Goal: Transaction & Acquisition: Purchase product/service

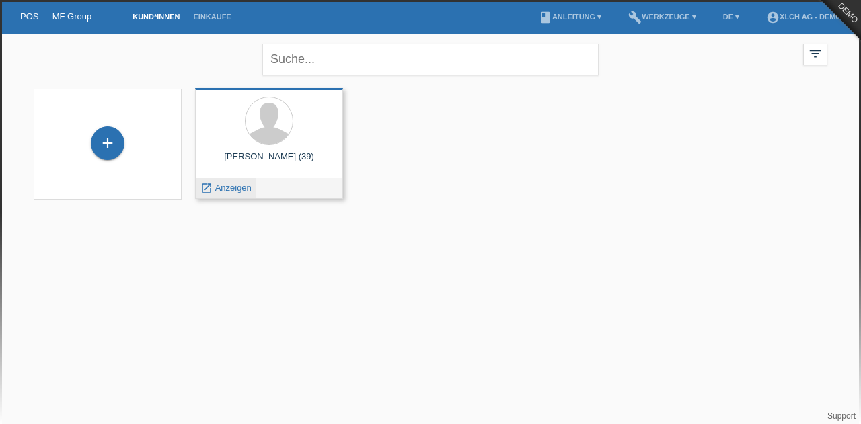
click at [219, 190] on span "Anzeigen" at bounding box center [233, 188] width 36 height 10
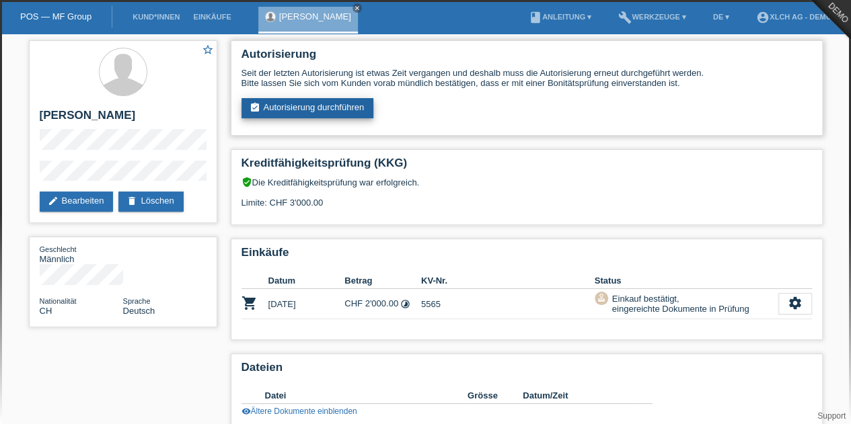
click at [312, 116] on link "assignment_turned_in Autorisierung durchführen" at bounding box center [307, 108] width 132 height 20
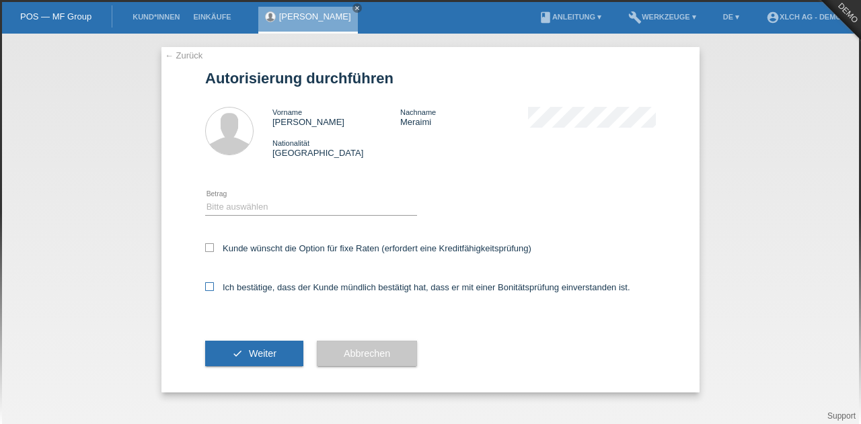
click at [211, 284] on icon at bounding box center [209, 286] width 9 height 9
click at [211, 284] on input "Ich bestätige, dass der Kunde mündlich bestätigt hat, dass er mit einer Bonität…" at bounding box center [209, 286] width 9 height 9
checkbox input "true"
click at [267, 358] on span "Weiter" at bounding box center [263, 353] width 28 height 11
click at [315, 211] on select "Bitte auswählen CHF 1.00 - CHF 499.00 CHF 500.00 - CHF 1'999.00 CHF 2'000.00 - …" at bounding box center [311, 207] width 212 height 16
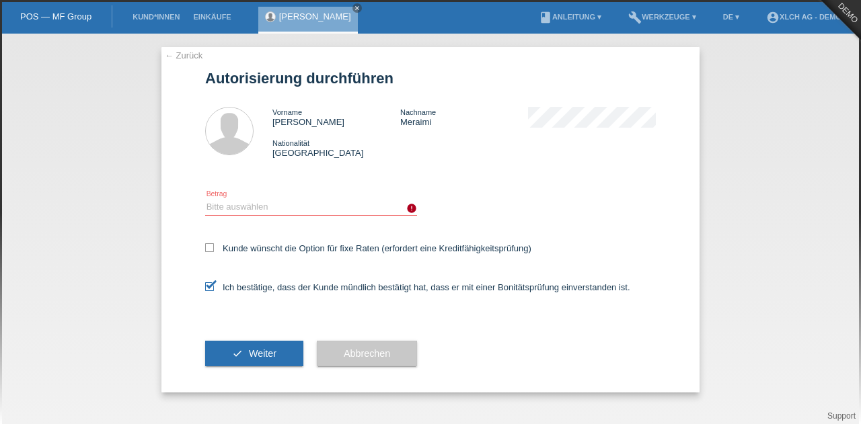
select select "3"
click at [205, 199] on select "Bitte auswählen CHF 1.00 - CHF 499.00 CHF 500.00 - CHF 1'999.00 CHF 2'000.00 - …" at bounding box center [311, 207] width 212 height 16
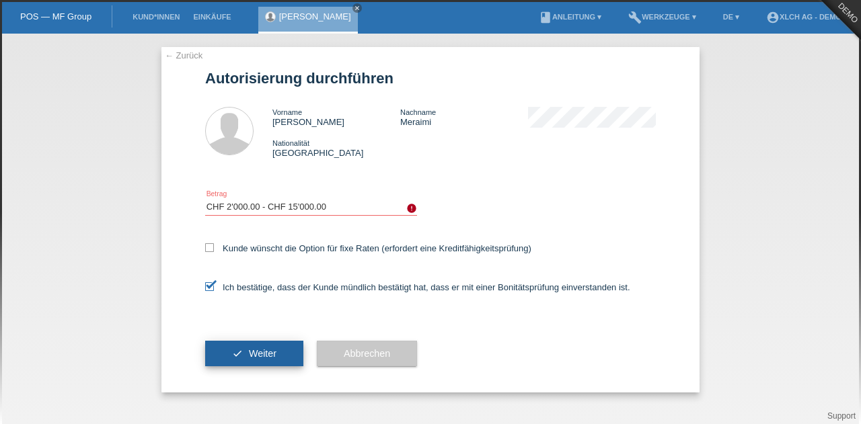
click at [280, 344] on button "check Weiter" at bounding box center [254, 354] width 98 height 26
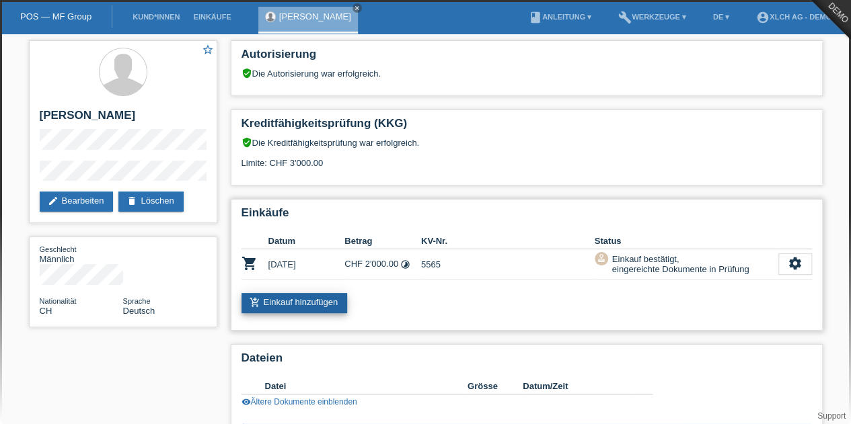
click at [324, 307] on link "add_shopping_cart Einkauf hinzufügen" at bounding box center [294, 303] width 106 height 20
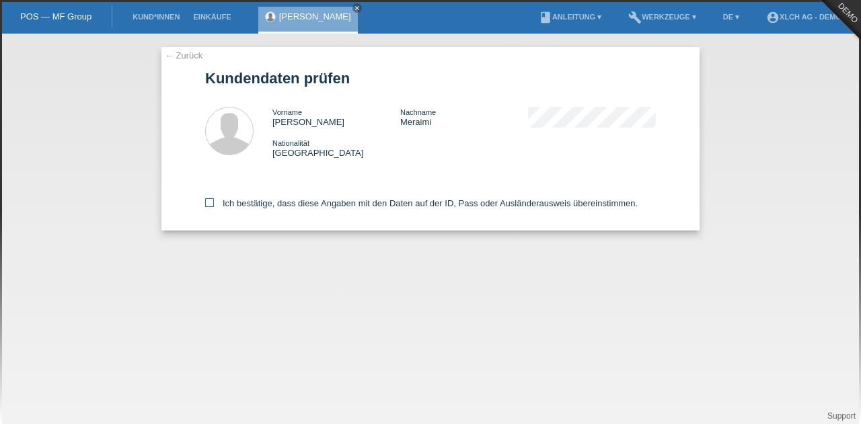
click at [207, 208] on label "Ich bestätige, dass diese Angaben mit den Daten auf der ID, Pass oder Ausländer…" at bounding box center [421, 203] width 432 height 10
click at [207, 207] on input "Ich bestätige, dass diese Angaben mit den Daten auf der ID, Pass oder Ausländer…" at bounding box center [209, 202] width 9 height 9
checkbox input "true"
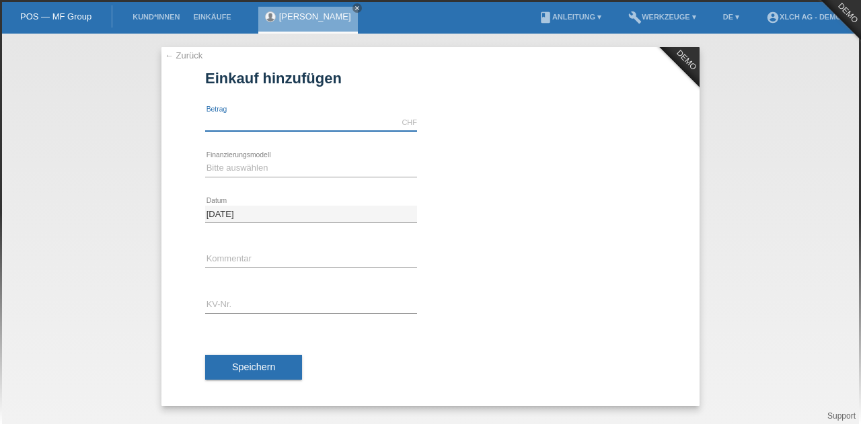
click at [276, 115] on input "text" at bounding box center [311, 122] width 212 height 17
type input "1000.00"
click at [299, 173] on select "Bitte auswählen Kauf auf Rechnung mit Teilzahlungsoption Fixe Raten - Zinsübern…" at bounding box center [311, 168] width 212 height 16
select select "108"
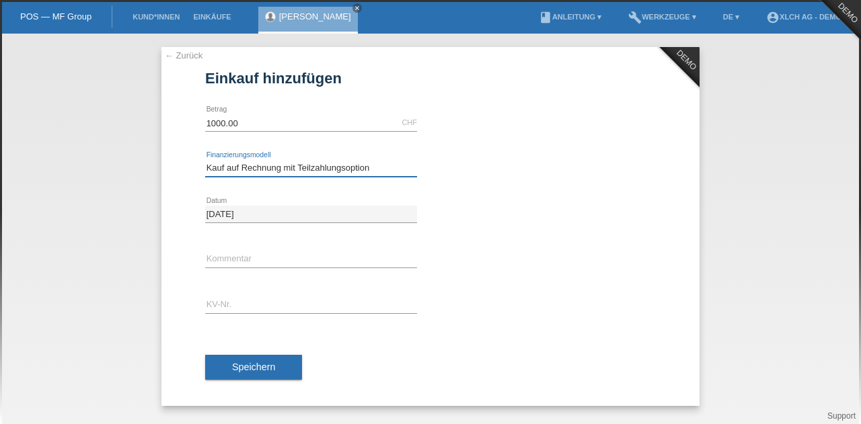
click at [205, 160] on select "Bitte auswählen Kauf auf Rechnung mit Teilzahlungsoption Fixe Raten - Zinsübern…" at bounding box center [311, 168] width 212 height 16
click at [277, 262] on input "text" at bounding box center [311, 259] width 212 height 17
type input "test"
click at [279, 299] on input "text" at bounding box center [311, 305] width 212 height 17
type input "test"
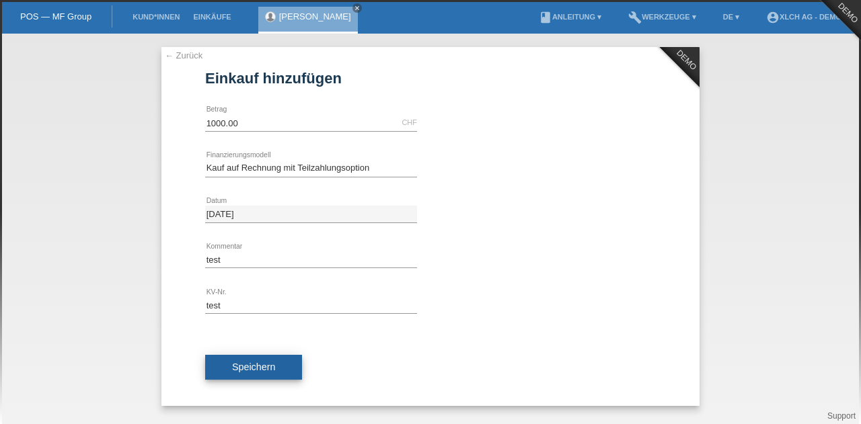
click at [261, 366] on span "Speichern" at bounding box center [253, 367] width 43 height 11
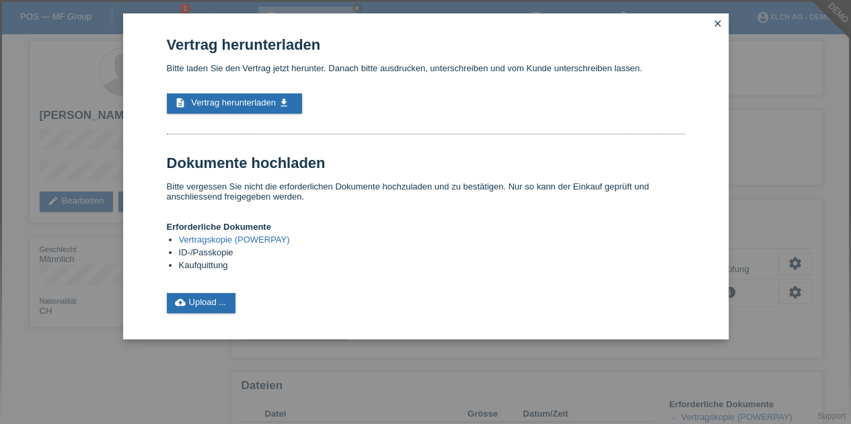
click at [718, 30] on link "close" at bounding box center [717, 24] width 17 height 15
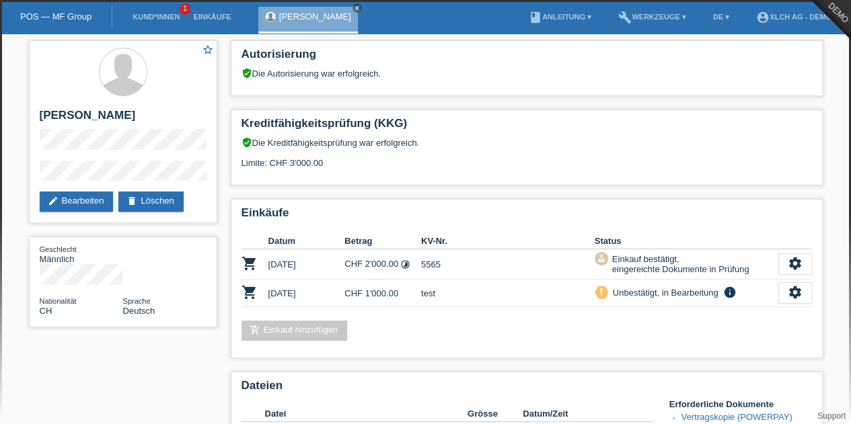
click at [147, 343] on div "star_border Sonia Meraimi edit Bearbeiten delete Löschen Geschlecht Männlich Na…" at bounding box center [425, 384] width 807 height 701
